Goal: Navigation & Orientation: Find specific page/section

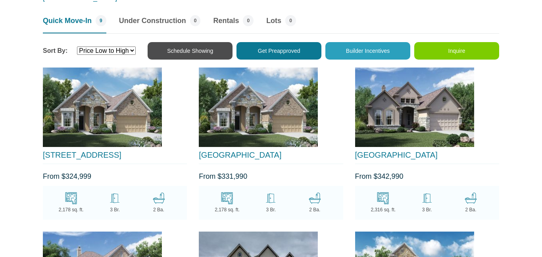
scroll to position [924, 0]
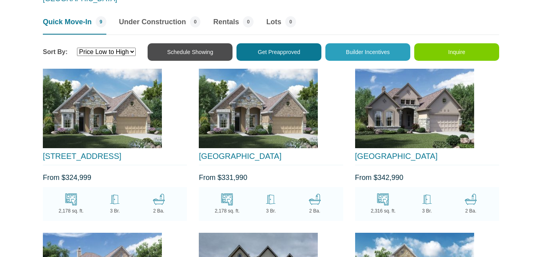
click at [260, 69] on img at bounding box center [258, 108] width 119 height 79
click at [107, 69] on img at bounding box center [102, 108] width 119 height 79
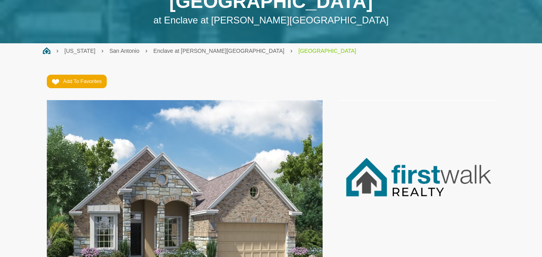
scroll to position [143, 0]
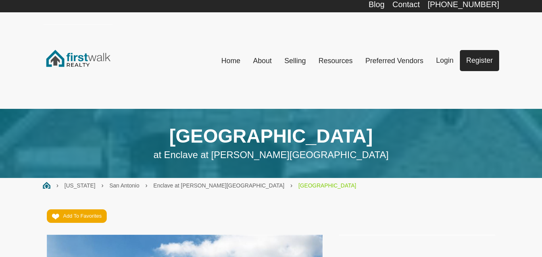
scroll to position [0, 0]
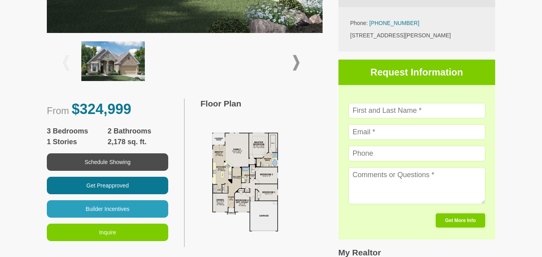
scroll to position [413, 0]
